Goal: Find contact information: Find contact information

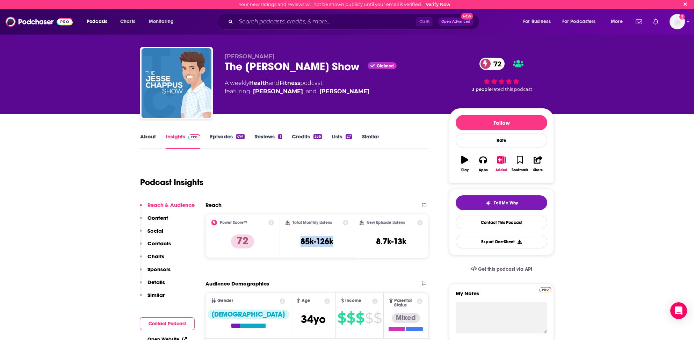
click at [162, 240] on p "Contacts" at bounding box center [158, 243] width 23 height 7
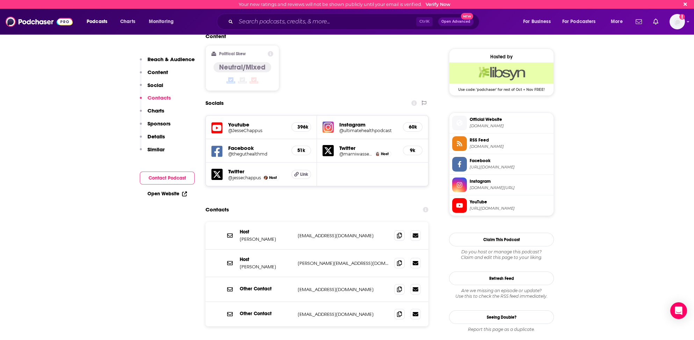
scroll to position [509, 0]
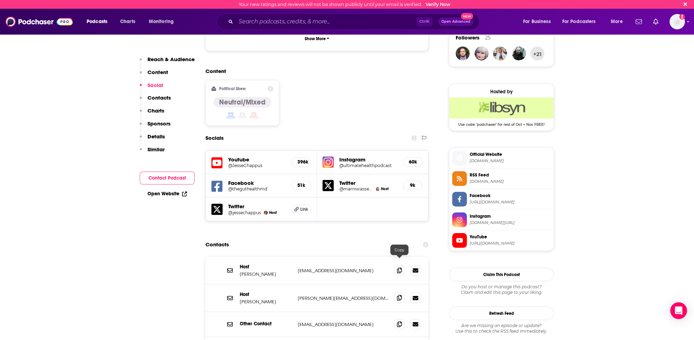
click at [401, 295] on icon at bounding box center [399, 298] width 5 height 6
click at [249, 21] on input "Search podcasts, credits, & more..." at bounding box center [326, 21] width 180 height 11
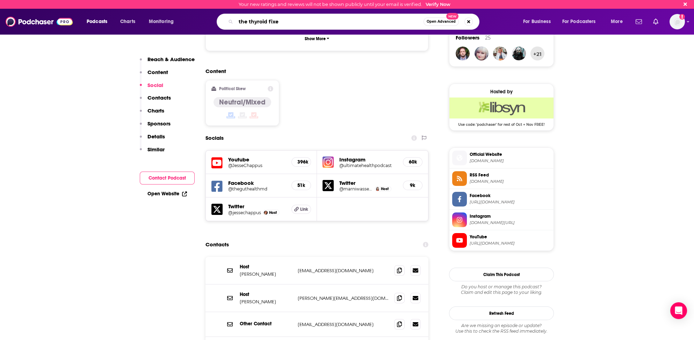
type input "the thyroid fixer"
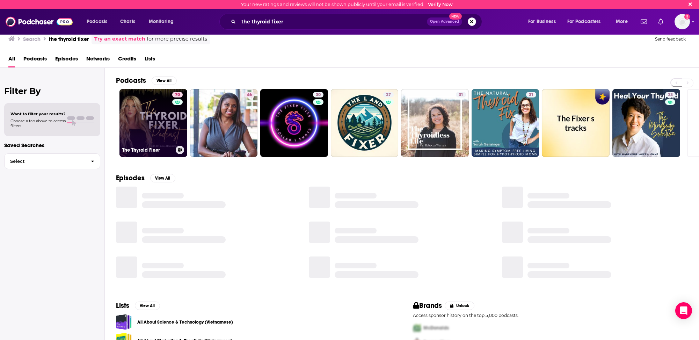
click at [123, 120] on link "70 The Thyroid Fixer" at bounding box center [153, 123] width 68 height 68
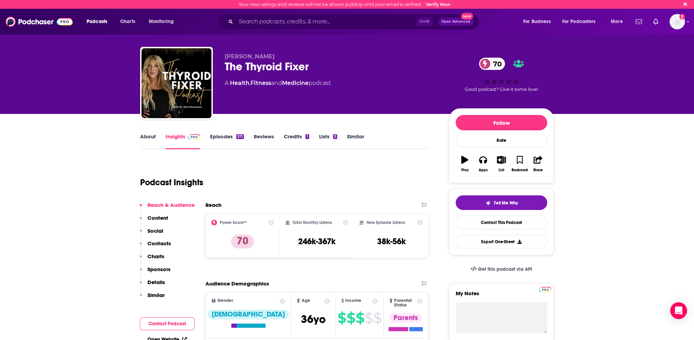
click at [164, 242] on p "Contacts" at bounding box center [158, 243] width 23 height 7
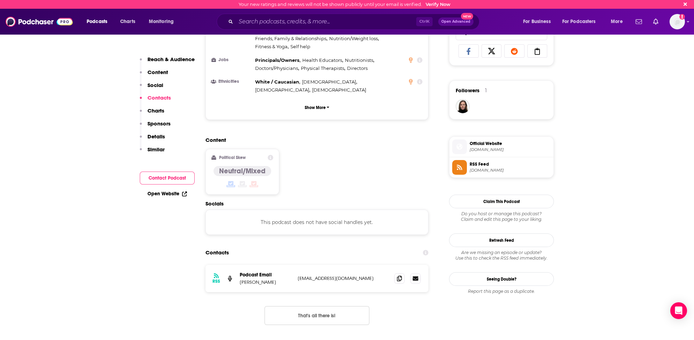
scroll to position [456, 0]
click at [399, 276] on icon at bounding box center [399, 279] width 5 height 6
click at [248, 21] on input "Search podcasts, credits, & more..." at bounding box center [326, 21] width 180 height 11
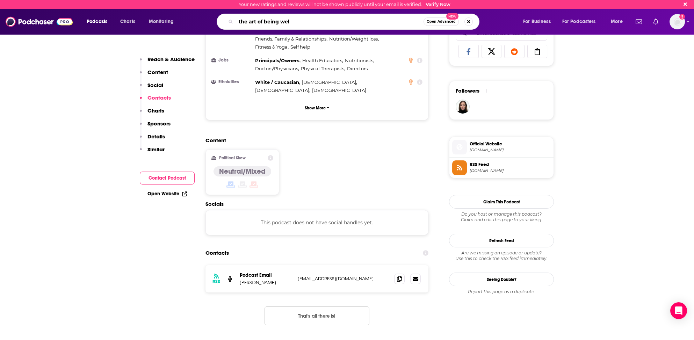
type input "the art of being well"
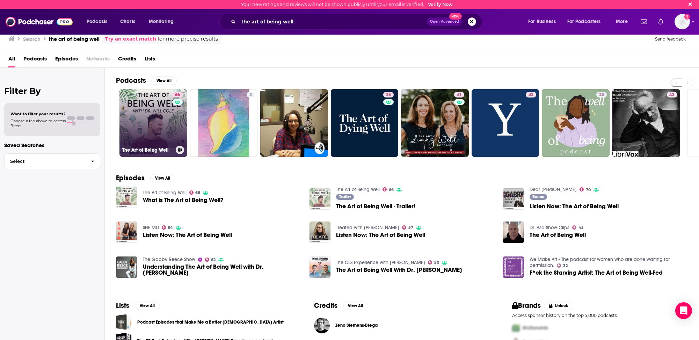
click at [147, 100] on link "66 The Art of Being Well" at bounding box center [153, 123] width 68 height 68
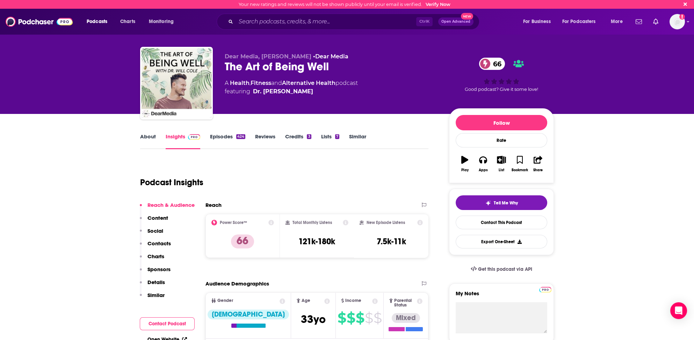
click at [156, 242] on p "Contacts" at bounding box center [158, 243] width 23 height 7
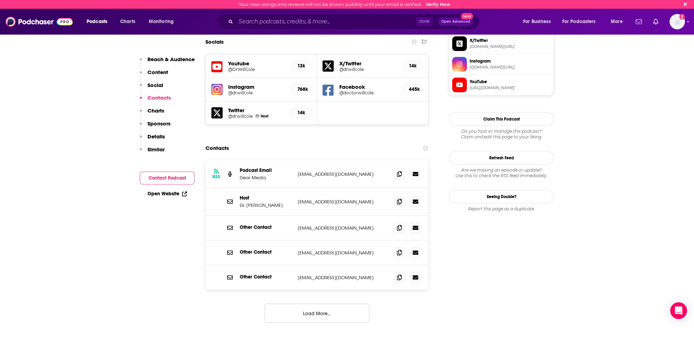
scroll to position [622, 0]
click at [399, 170] on icon at bounding box center [399, 173] width 5 height 6
click at [399, 198] on icon at bounding box center [399, 201] width 5 height 6
click at [258, 22] on input "Search podcasts, credits, & more..." at bounding box center [326, 21] width 180 height 11
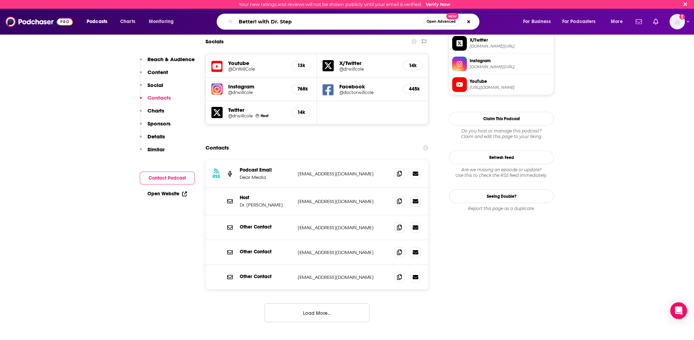
type input "Better! with Dr. Steph"
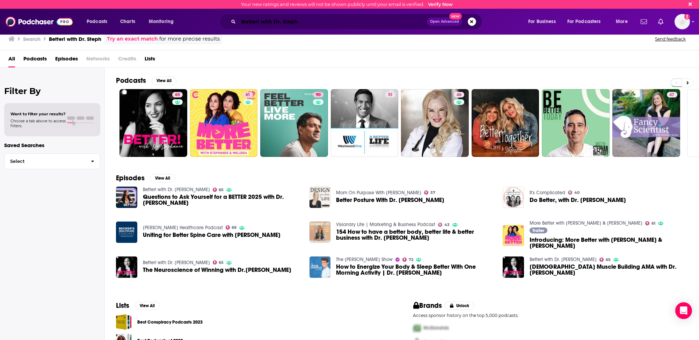
click at [261, 21] on input "Better! with Dr. Steph" at bounding box center [333, 21] width 188 height 11
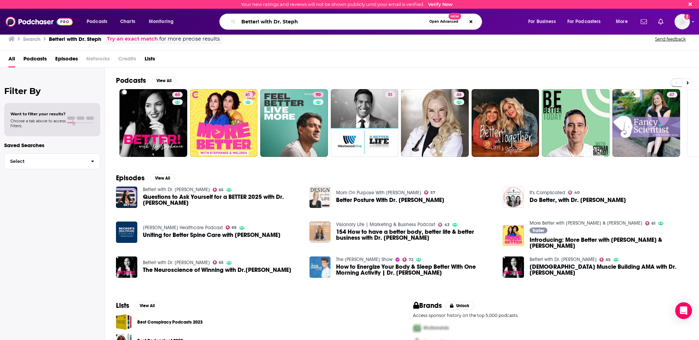
click at [261, 21] on input "Better! with Dr. Steph" at bounding box center [333, 21] width 188 height 11
type input "i"
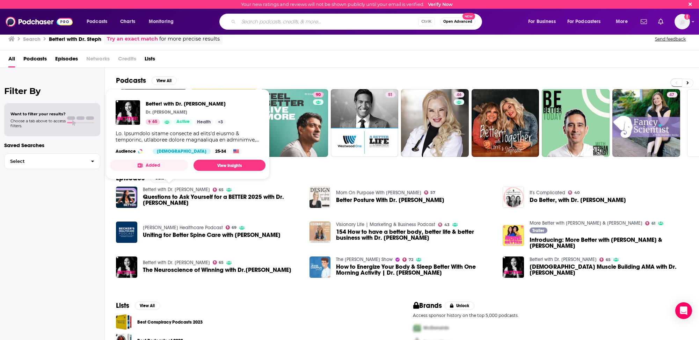
click at [182, 187] on link "Better! with Dr. [PERSON_NAME]" at bounding box center [176, 190] width 67 height 6
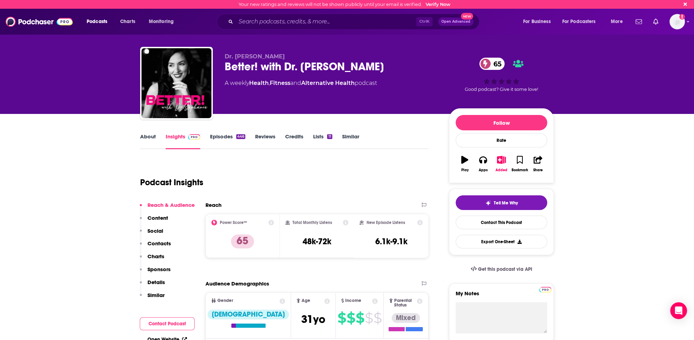
click at [157, 242] on p "Contacts" at bounding box center [158, 243] width 23 height 7
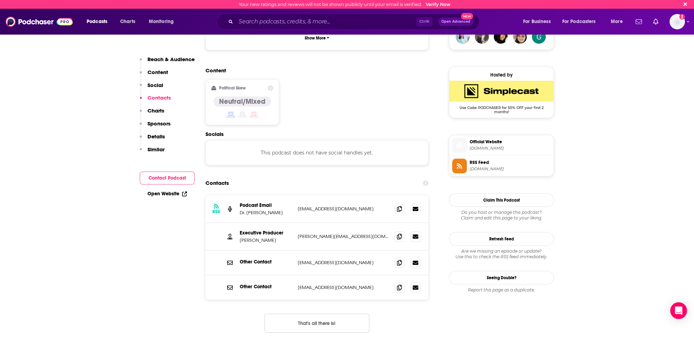
scroll to position [491, 0]
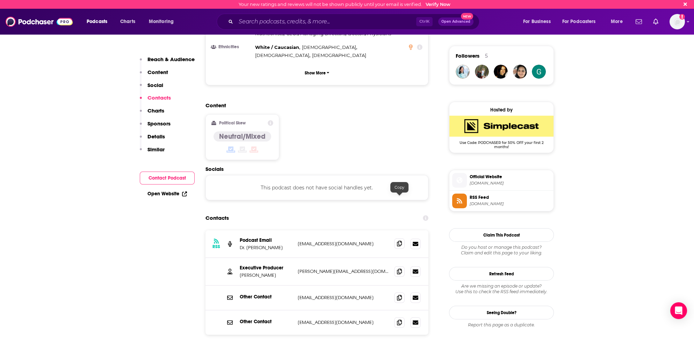
click at [398, 241] on icon at bounding box center [399, 244] width 5 height 6
